Goal: Transaction & Acquisition: Purchase product/service

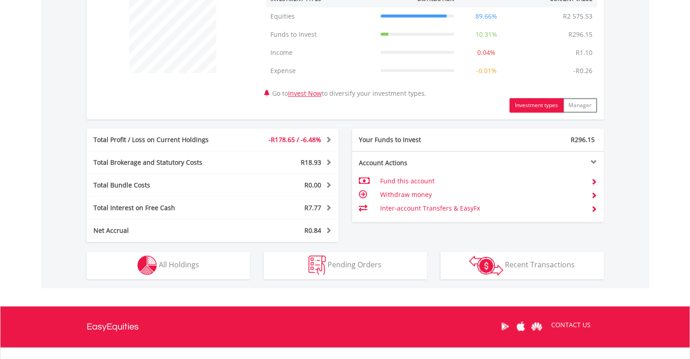
scroll to position [408, 0]
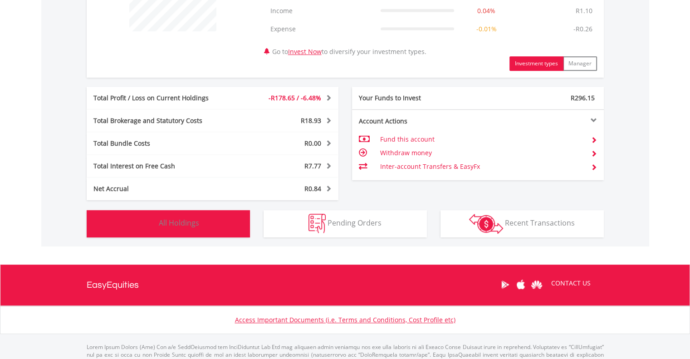
click at [185, 228] on button "Holdings All Holdings" at bounding box center [168, 223] width 163 height 27
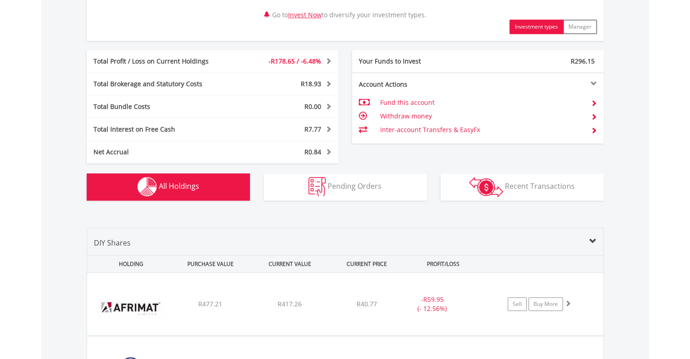
scroll to position [173, 0]
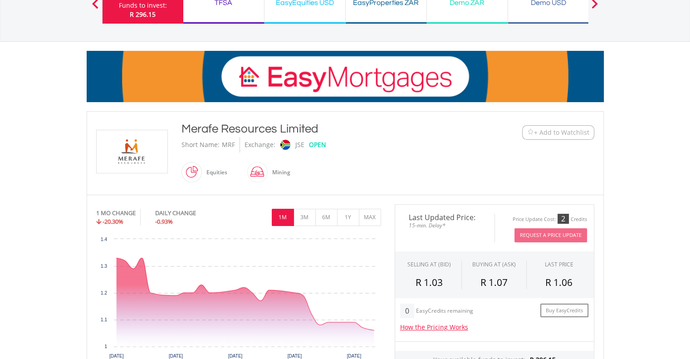
scroll to position [91, 0]
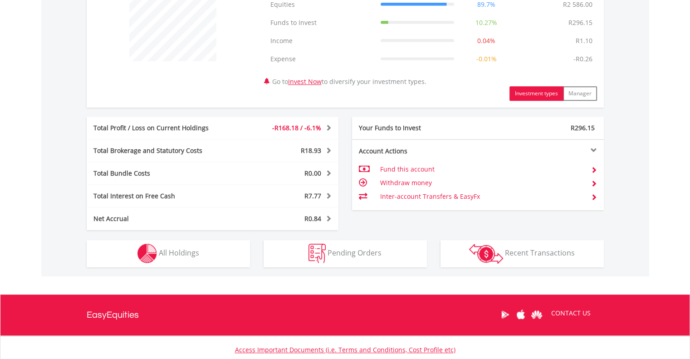
scroll to position [399, 0]
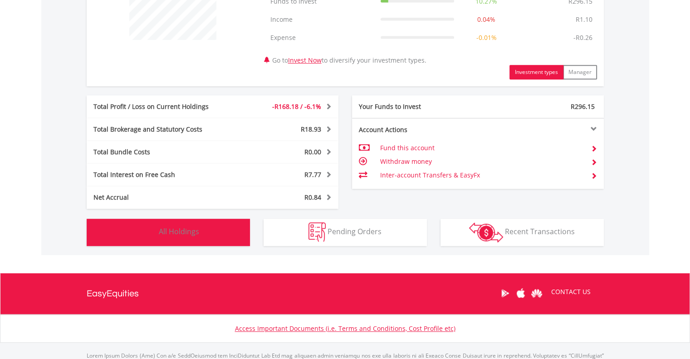
click at [168, 232] on span "All Holdings" at bounding box center [179, 231] width 40 height 10
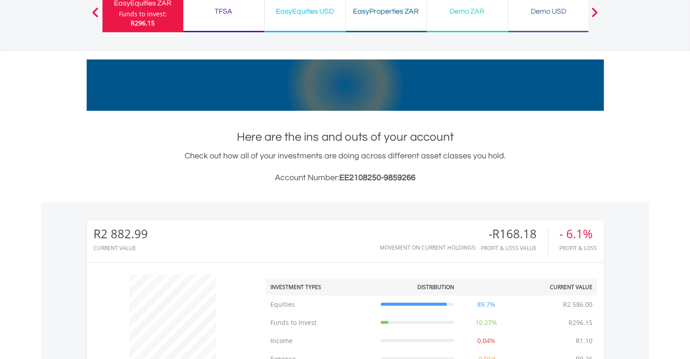
scroll to position [0, 0]
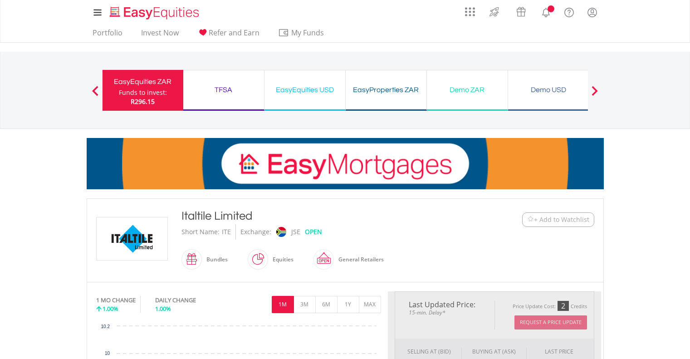
scroll to position [91, 0]
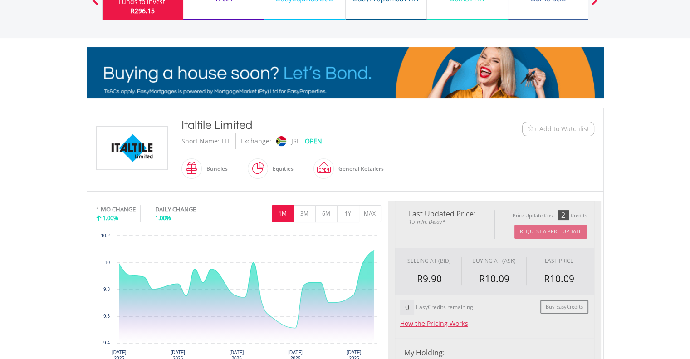
type input "******"
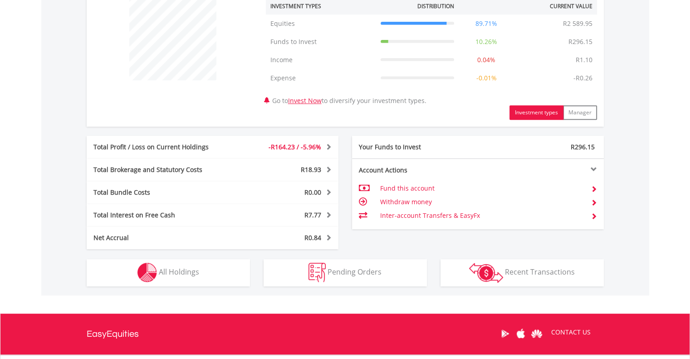
scroll to position [363, 0]
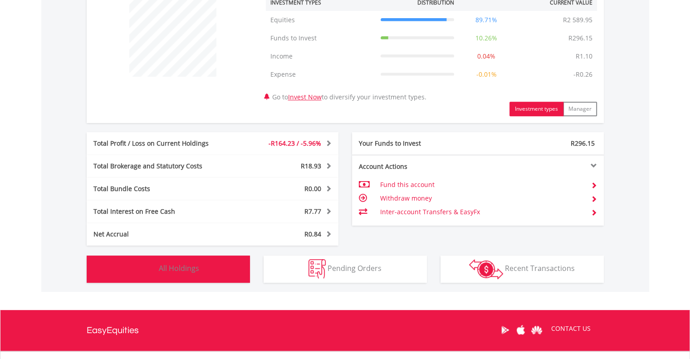
click at [198, 274] on button "Holdings All Holdings" at bounding box center [168, 268] width 163 height 27
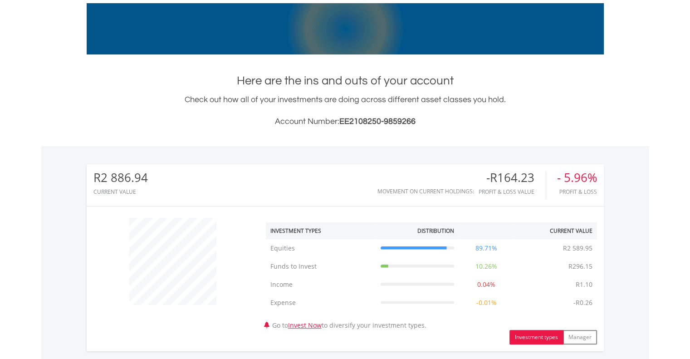
scroll to position [0, 0]
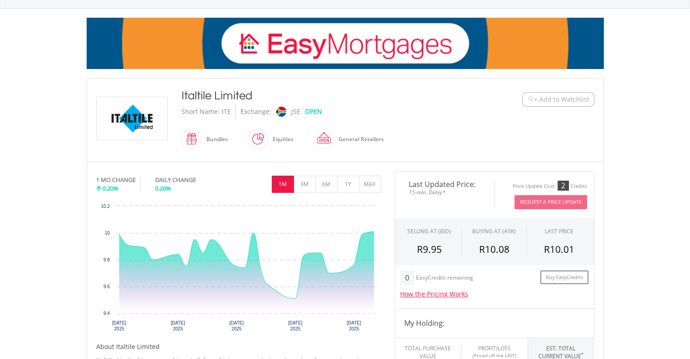
scroll to position [136, 0]
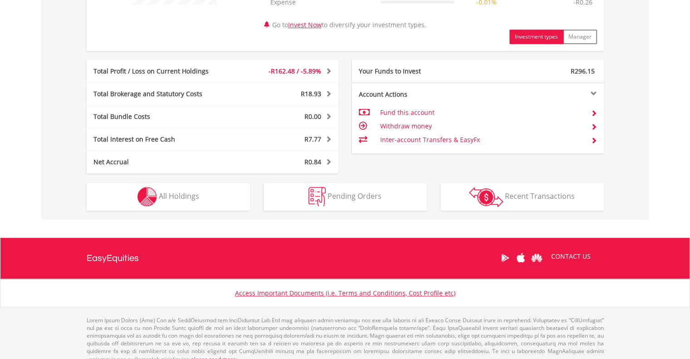
scroll to position [443, 0]
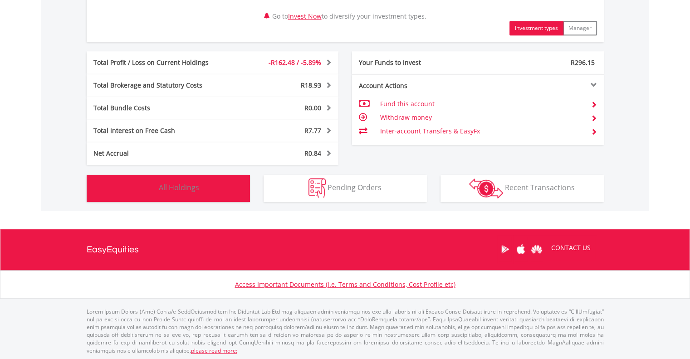
click at [178, 192] on button "Holdings All Holdings" at bounding box center [168, 188] width 163 height 27
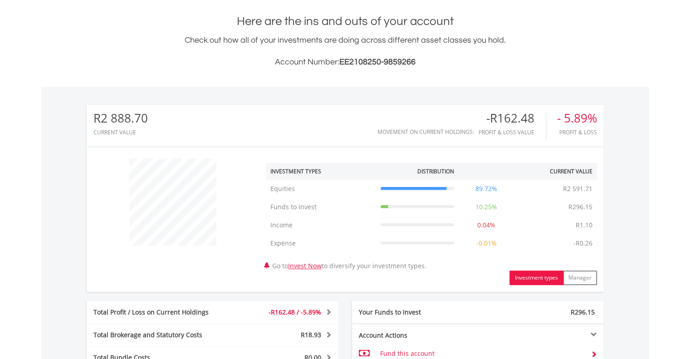
scroll to position [173, 0]
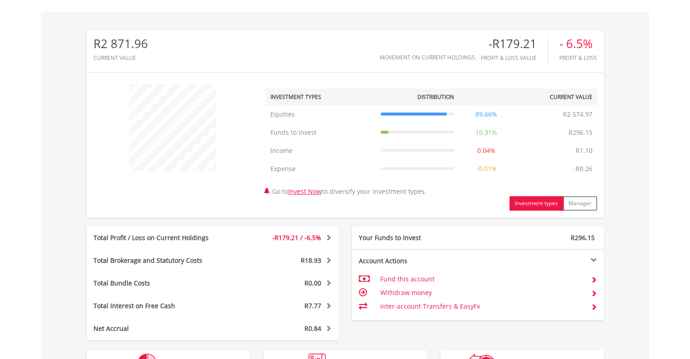
scroll to position [354, 0]
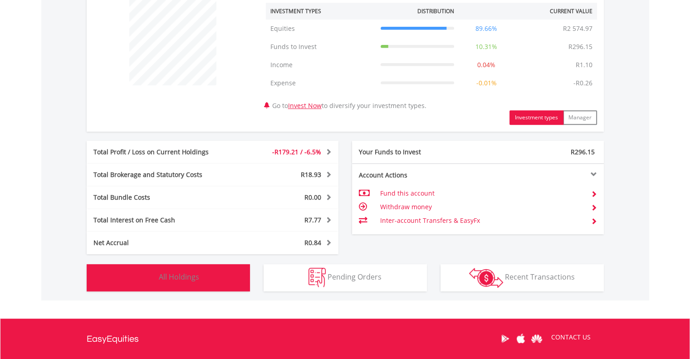
click at [167, 279] on span "All Holdings" at bounding box center [179, 277] width 40 height 10
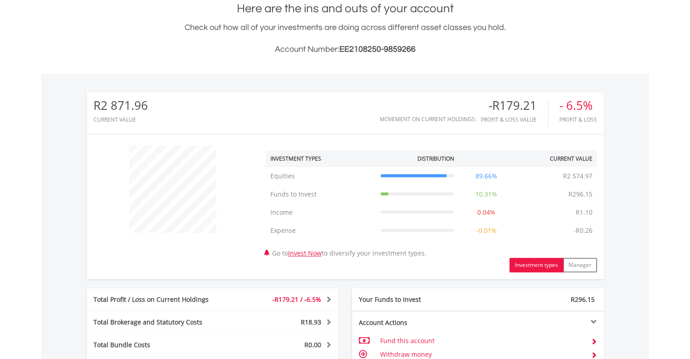
scroll to position [0, 0]
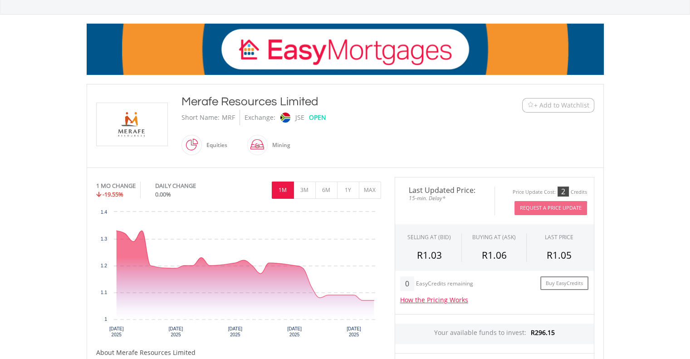
scroll to position [136, 0]
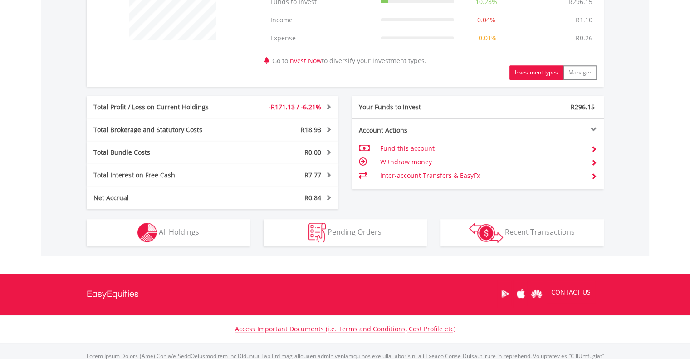
scroll to position [443, 0]
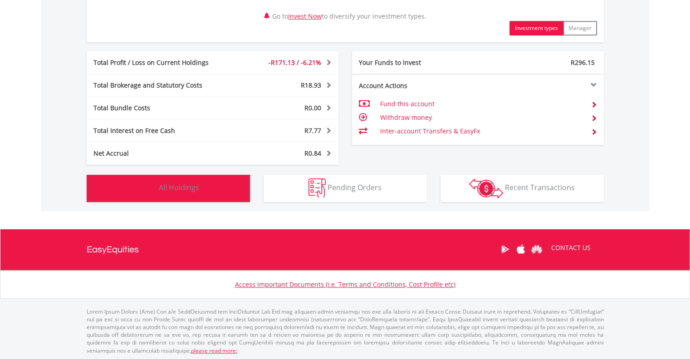
click at [147, 190] on img "button" at bounding box center [146, 187] width 19 height 19
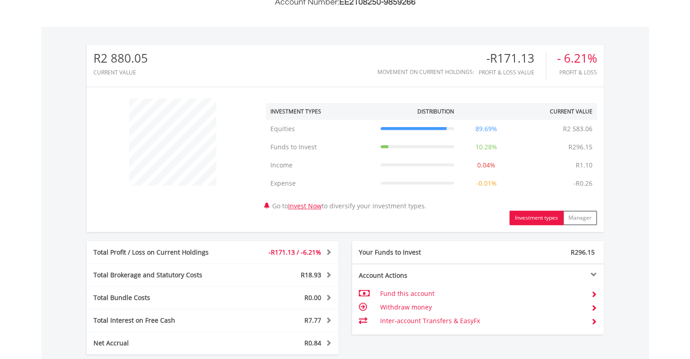
scroll to position [247, 0]
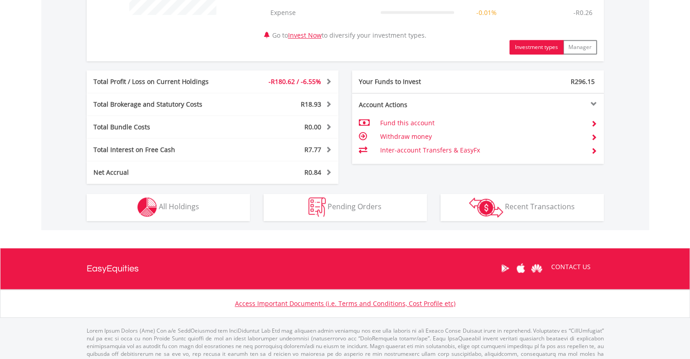
scroll to position [443, 0]
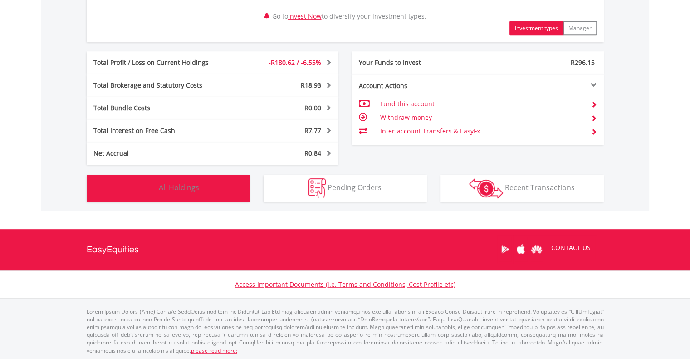
click at [218, 194] on button "Holdings All Holdings" at bounding box center [168, 188] width 163 height 27
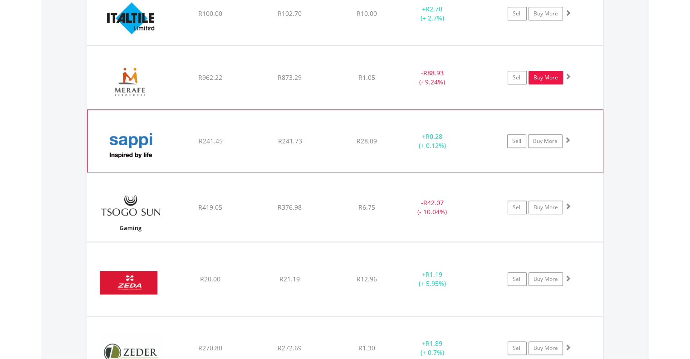
scroll to position [1034, 0]
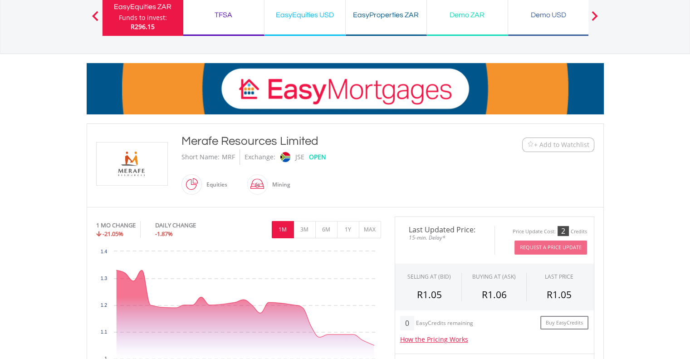
scroll to position [91, 0]
